Goal: Task Accomplishment & Management: Manage account settings

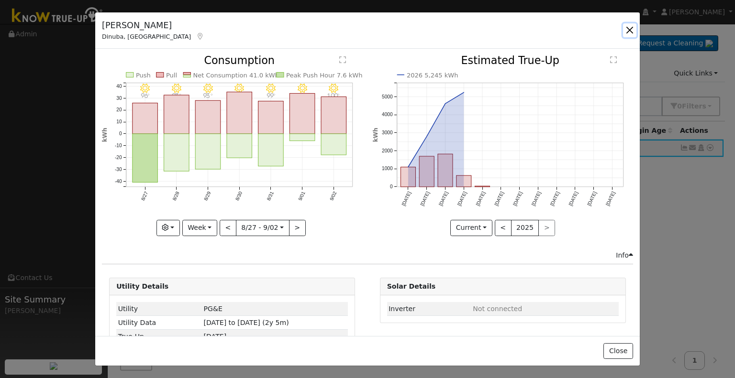
click at [625, 28] on button "button" at bounding box center [629, 29] width 13 height 13
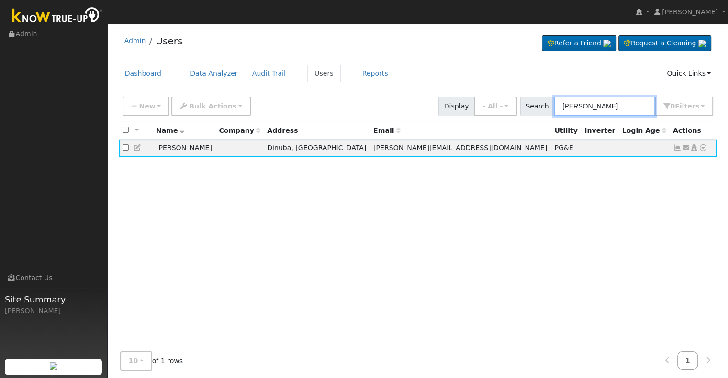
drag, startPoint x: 604, startPoint y: 103, endPoint x: 491, endPoint y: 121, distance: 114.2
click at [491, 121] on div "New Add User Quick Add Quick Connect Quick Convert Lead Bulk Actions Send Email…" at bounding box center [418, 237] width 600 height 291
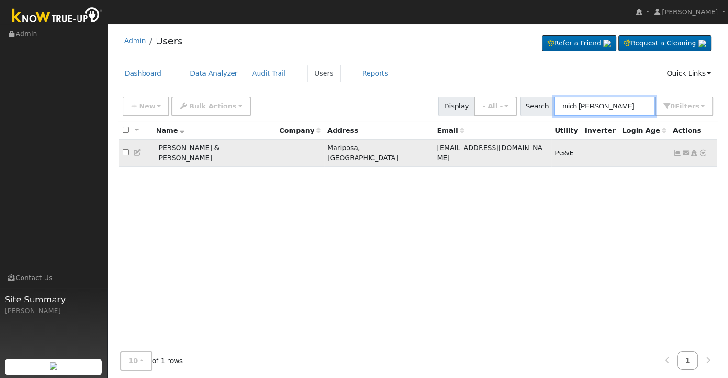
type input "mich [PERSON_NAME]"
click at [676, 150] on icon at bounding box center [677, 153] width 9 height 7
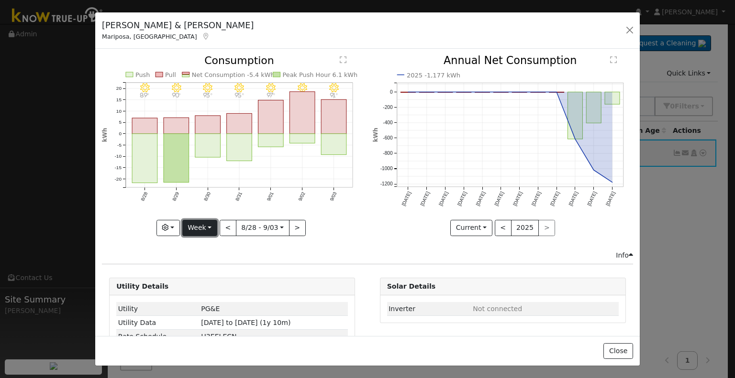
click at [201, 220] on button "Week" at bounding box center [199, 228] width 35 height 16
click at [234, 268] on link "Month" at bounding box center [216, 273] width 67 height 13
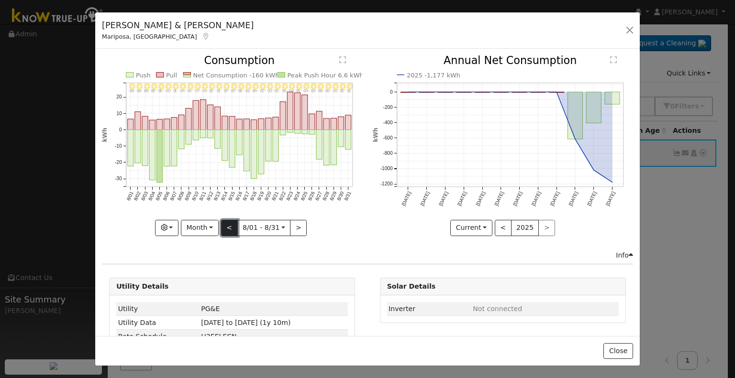
click at [224, 223] on button "<" at bounding box center [229, 228] width 17 height 16
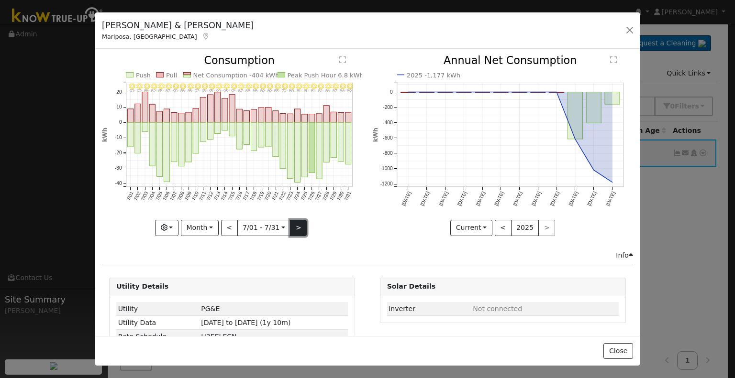
click at [295, 224] on button ">" at bounding box center [298, 228] width 17 height 16
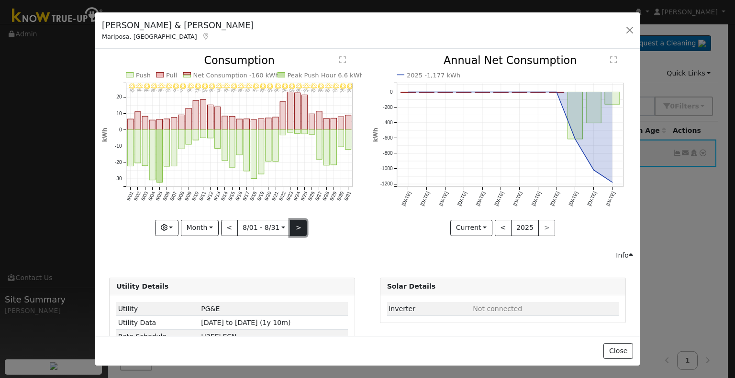
click at [297, 223] on button ">" at bounding box center [298, 228] width 17 height 16
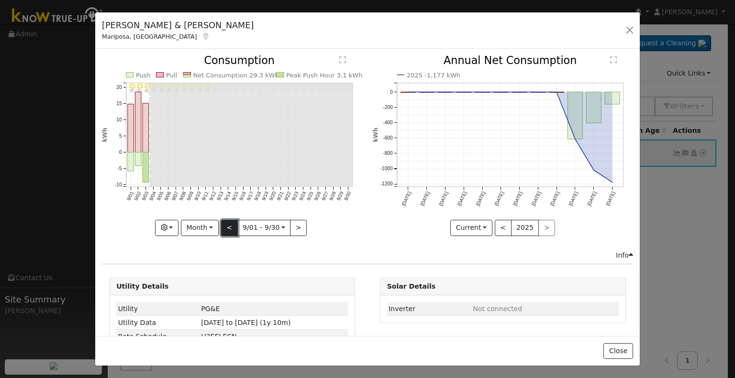
click at [225, 226] on button "<" at bounding box center [229, 228] width 17 height 16
type input "[DATE]"
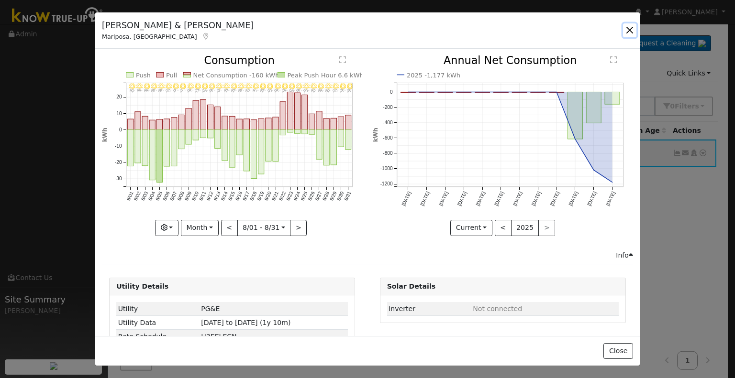
click at [633, 31] on button "button" at bounding box center [629, 29] width 13 height 13
